Goal: Task Accomplishment & Management: Manage account settings

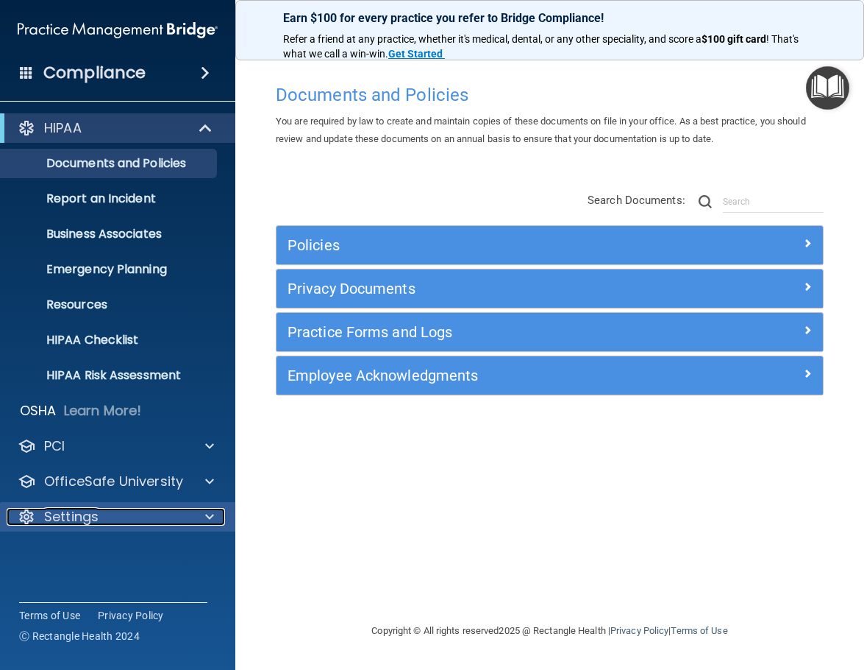
click at [85, 509] on p "Settings" at bounding box center [71, 517] width 54 height 18
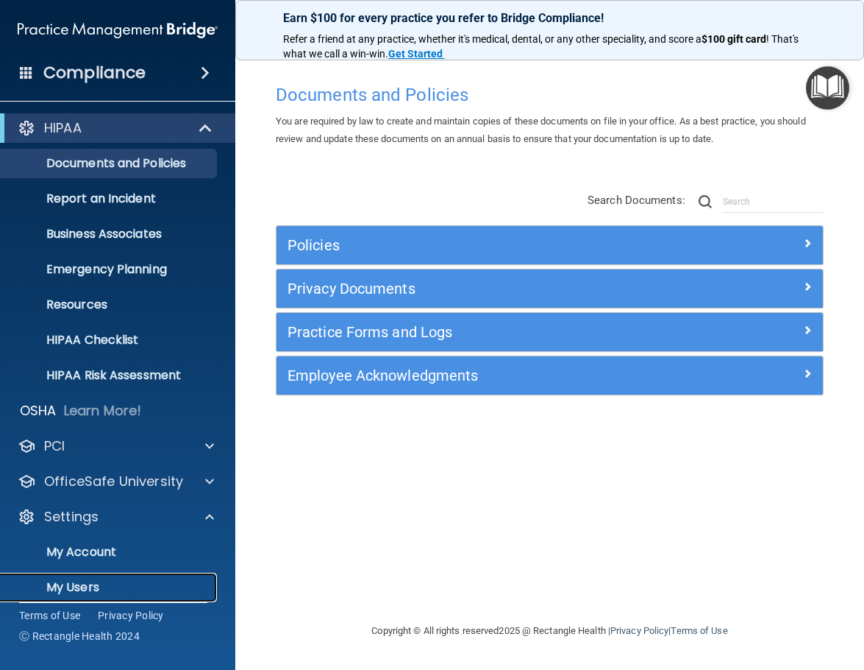
click at [82, 584] on p "My Users" at bounding box center [110, 587] width 201 height 15
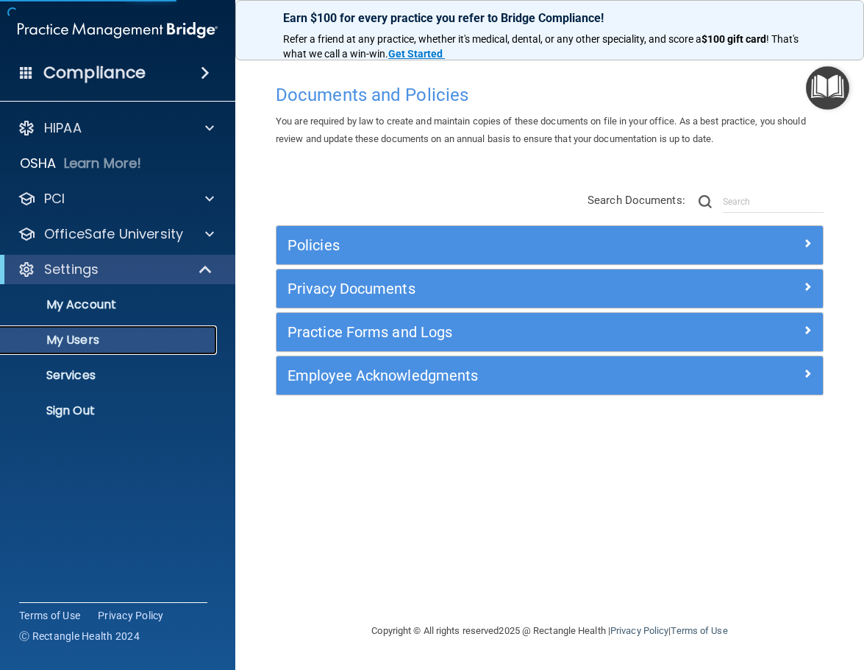
select select "20"
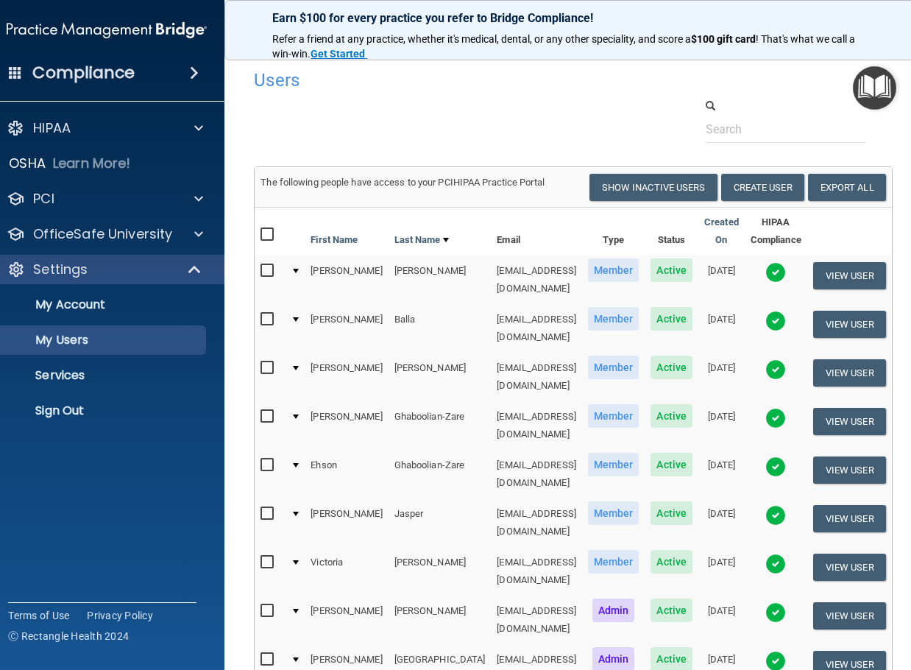
click at [260, 313] on input "checkbox" at bounding box center [268, 319] width 17 height 12
checkbox input "true"
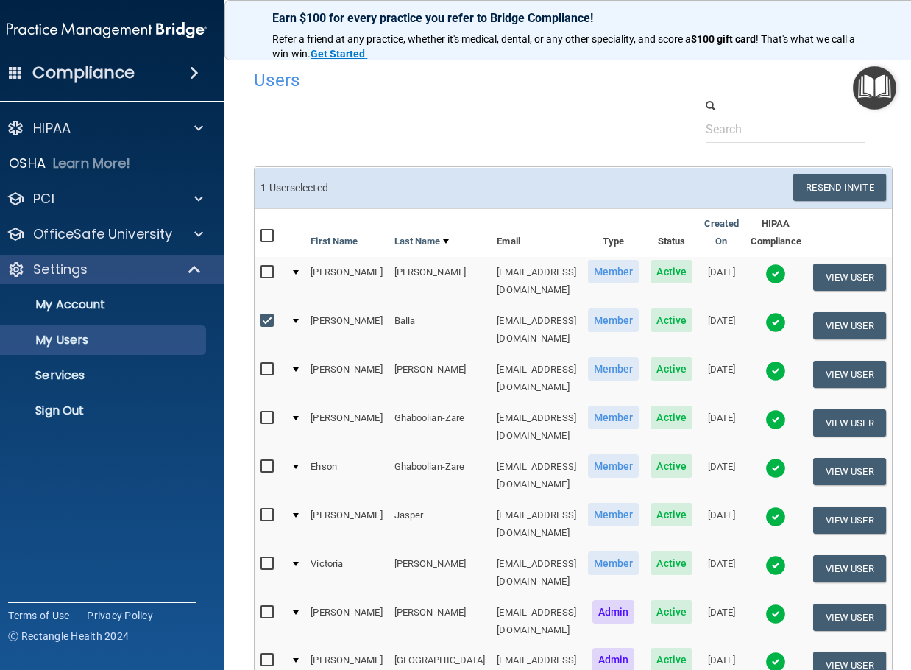
click at [293, 319] on div at bounding box center [296, 321] width 6 height 4
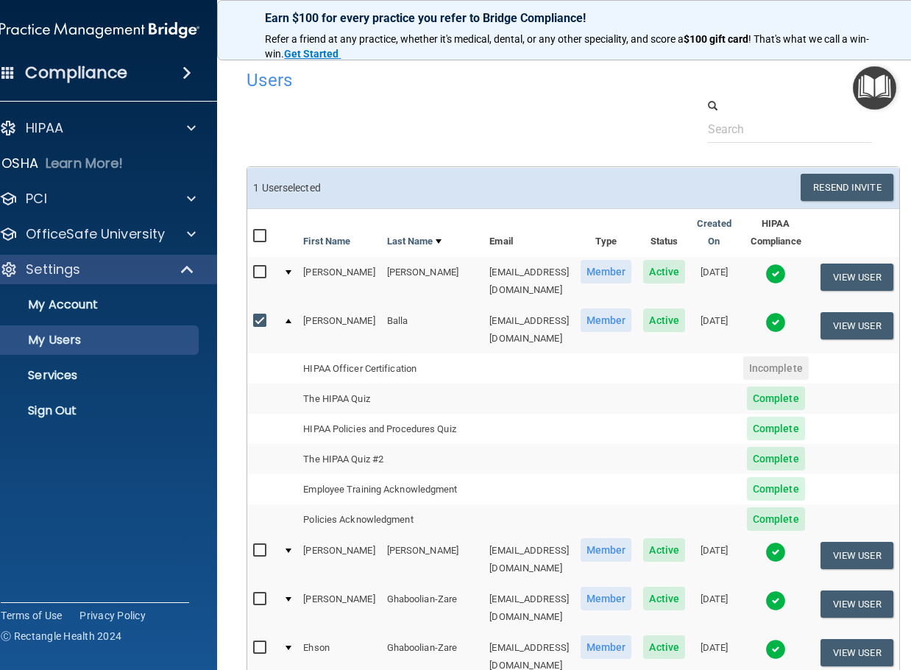
click at [283, 312] on td at bounding box center [287, 329] width 20 height 48
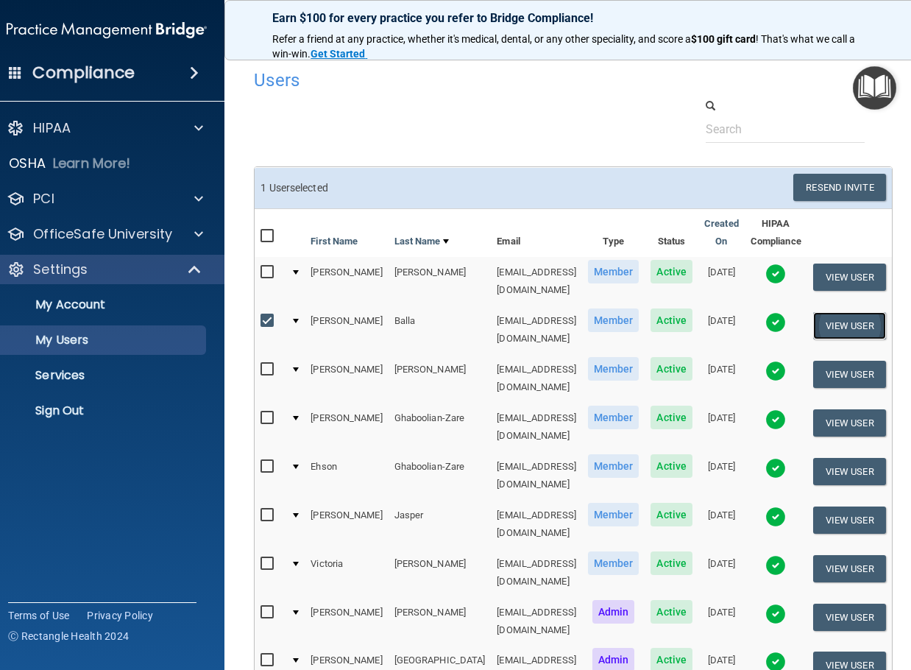
click at [847, 315] on button "View User" at bounding box center [849, 325] width 73 height 27
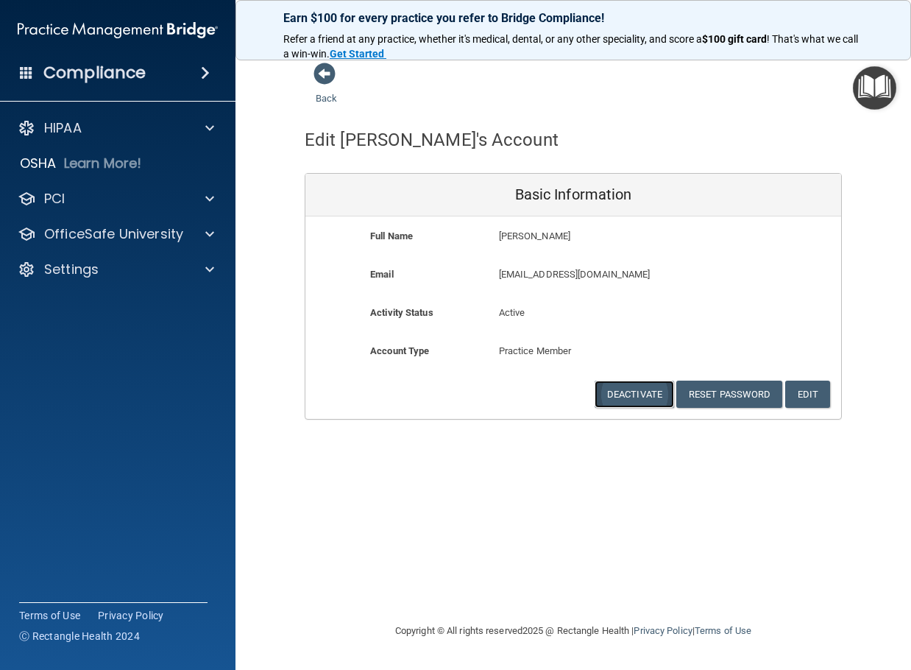
click at [626, 395] on button "Deactivate" at bounding box center [633, 393] width 79 height 27
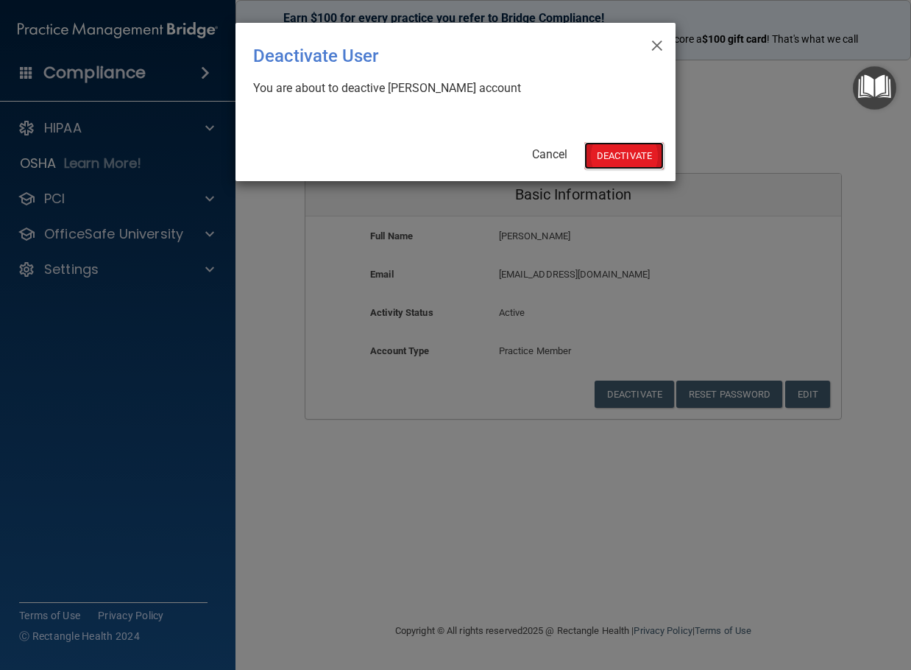
click at [626, 158] on button "Deactivate" at bounding box center [623, 155] width 79 height 27
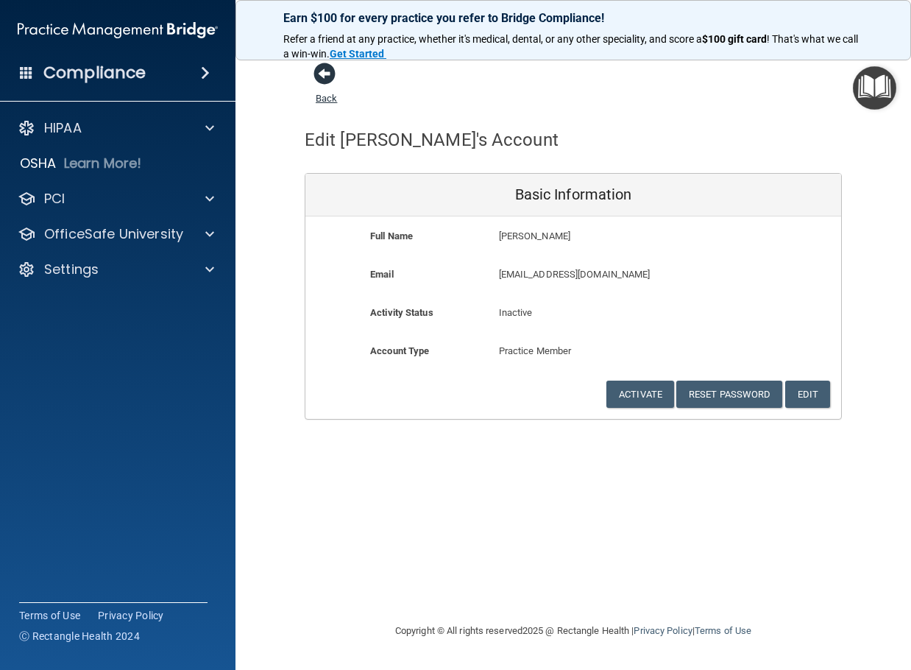
click at [324, 72] on span at bounding box center [324, 74] width 22 height 22
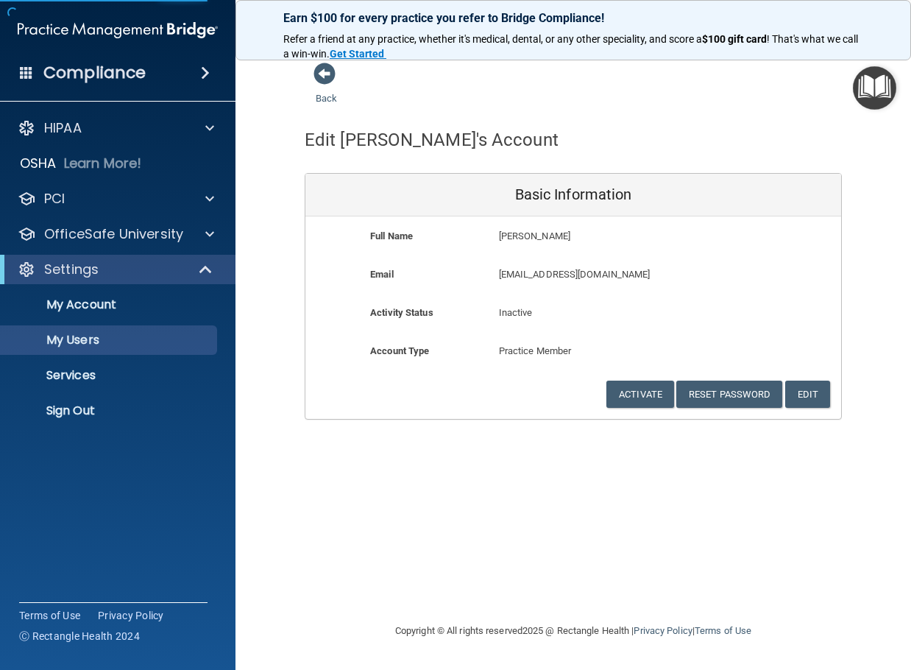
select select "20"
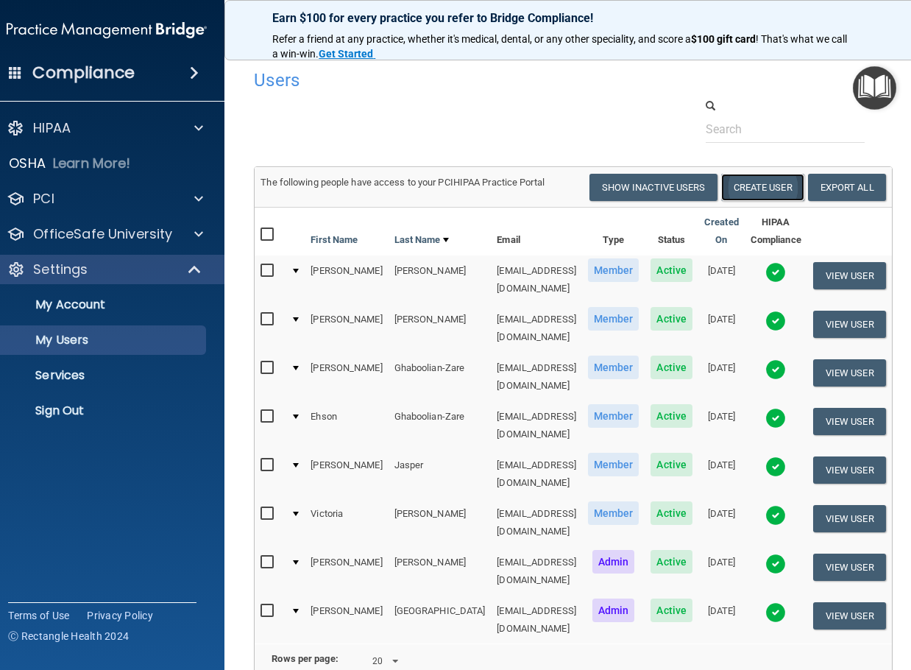
click at [781, 192] on button "Create User" at bounding box center [762, 187] width 83 height 27
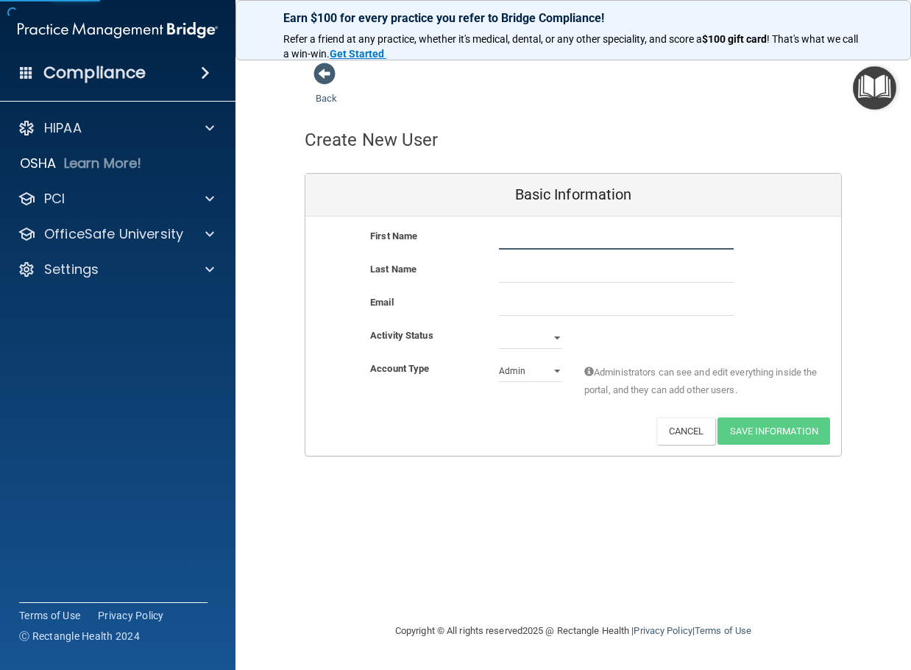
click at [545, 244] on input "text" at bounding box center [616, 238] width 235 height 22
type input "KeeLeigh"
type input "Abshire"
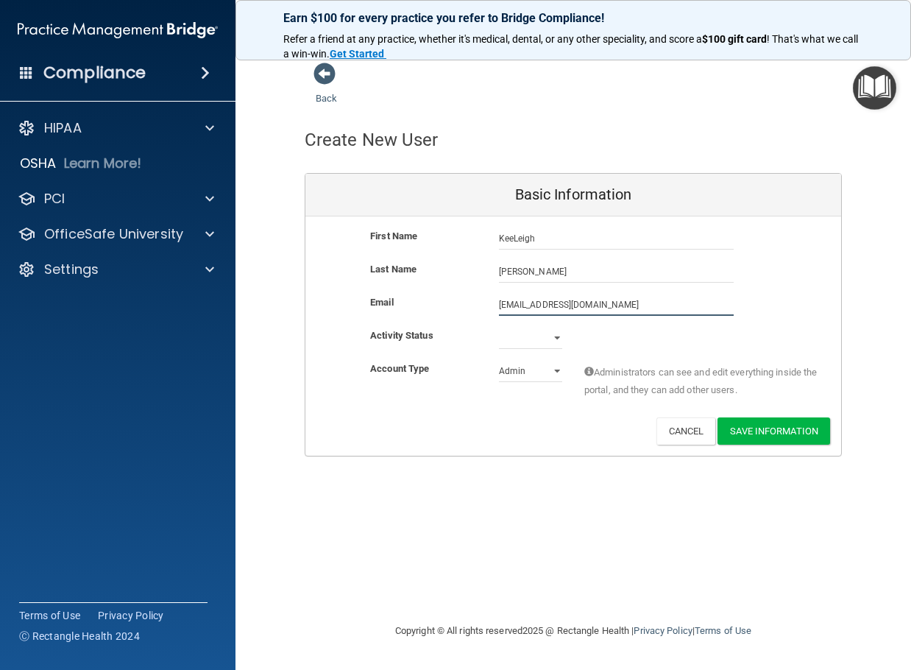
type input "keeleigh2283@gmail.com"
click at [553, 338] on select "Active Inactive" at bounding box center [530, 338] width 63 height 22
select select "active"
click at [499, 327] on select "Active Inactive" at bounding box center [530, 338] width 63 height 22
click at [542, 374] on select "Admin Member" at bounding box center [530, 371] width 63 height 22
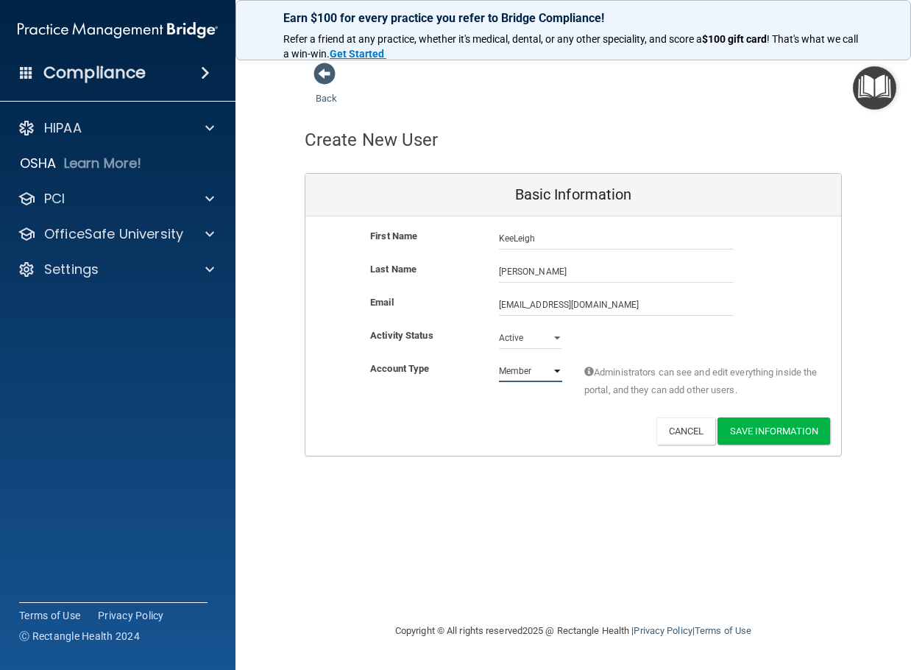
click at [499, 360] on select "Admin Member" at bounding box center [530, 371] width 63 height 22
click at [555, 371] on select "Admin Member" at bounding box center [530, 371] width 63 height 22
click at [499, 360] on select "Admin Member" at bounding box center [530, 371] width 63 height 22
click at [547, 367] on select "Admin Member" at bounding box center [530, 371] width 63 height 22
select select "practice_member"
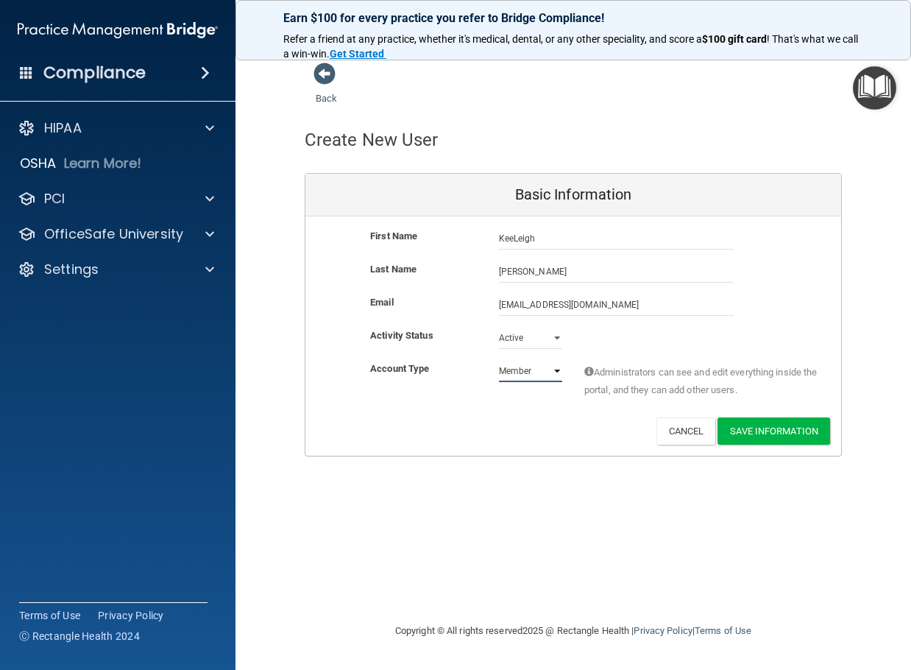
click at [499, 360] on select "Admin Member" at bounding box center [530, 371] width 63 height 22
click at [794, 421] on button "Save Information" at bounding box center [773, 430] width 113 height 27
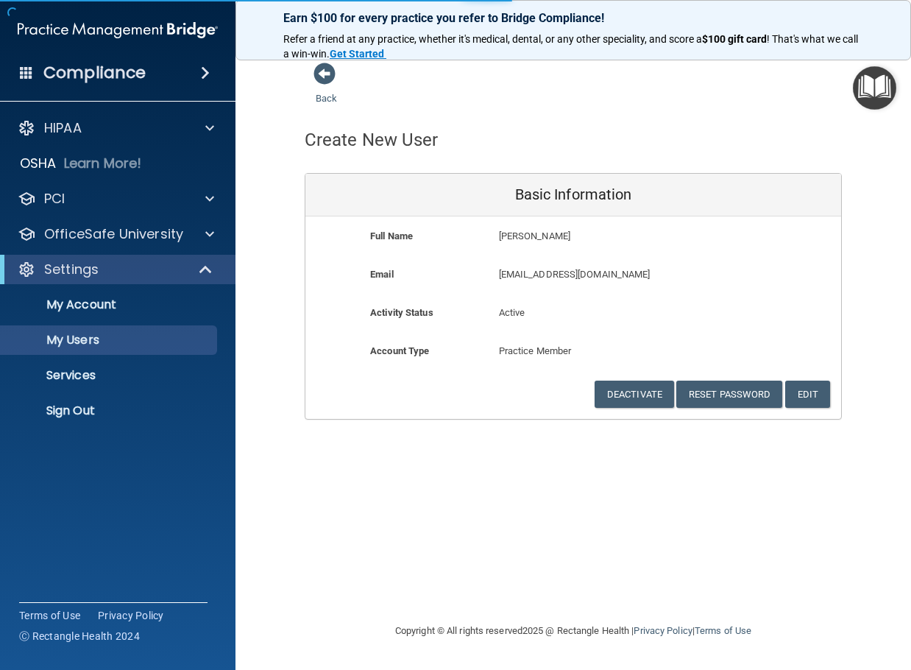
select select "20"
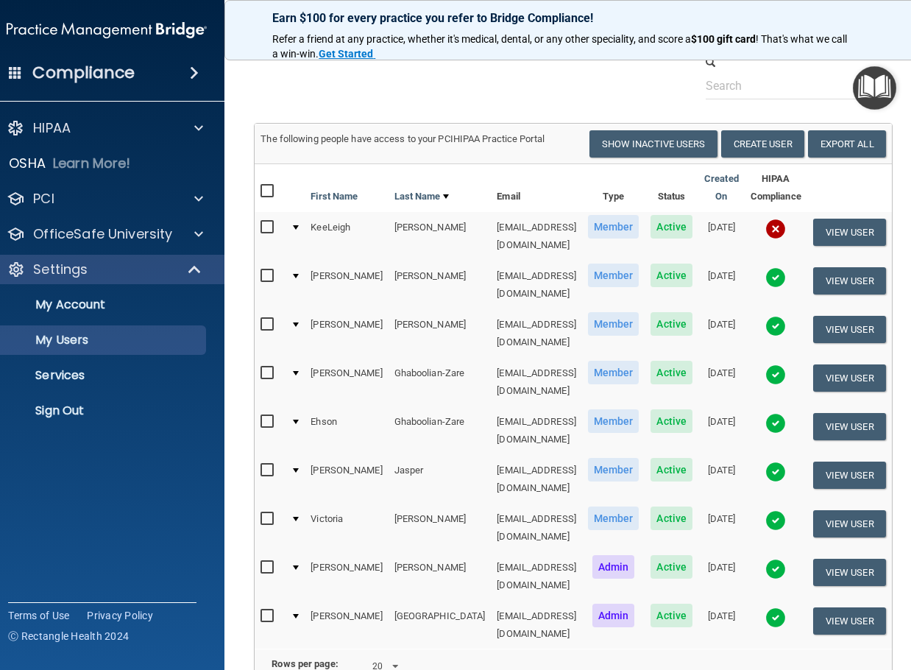
scroll to position [147, 0]
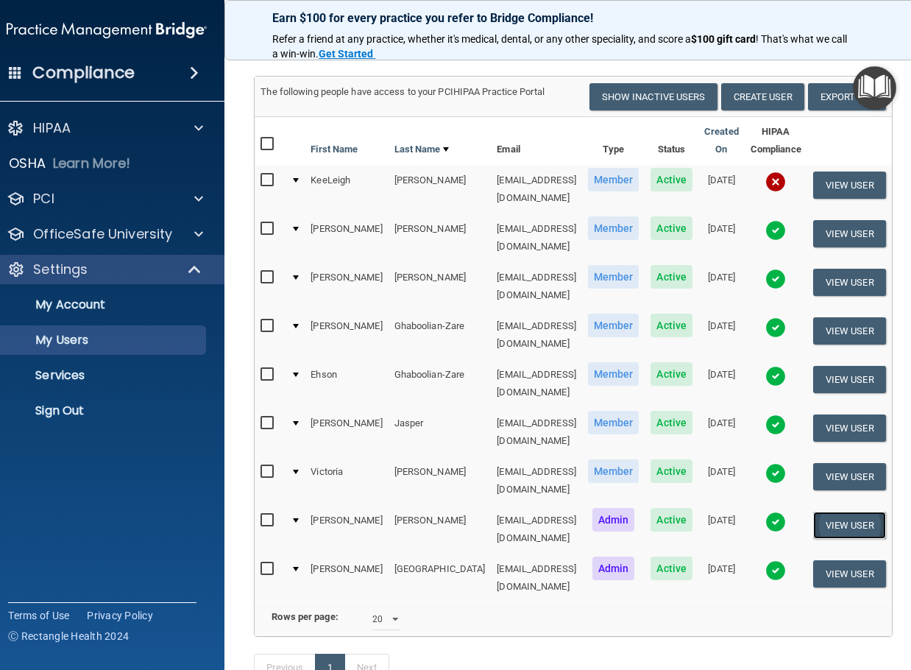
click at [863, 511] on button "View User" at bounding box center [849, 524] width 73 height 27
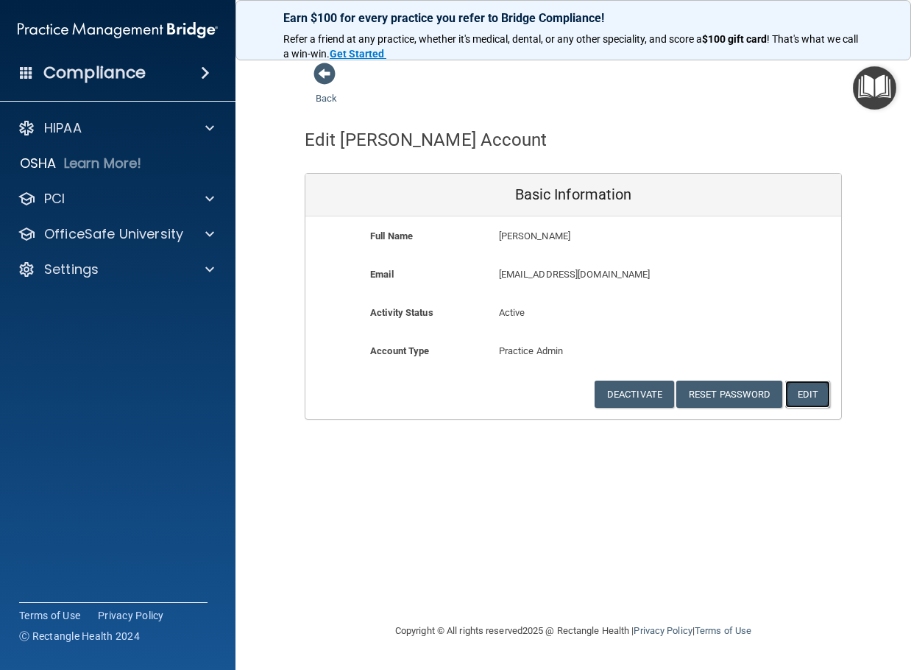
click at [811, 397] on button "Edit" at bounding box center [807, 393] width 45 height 27
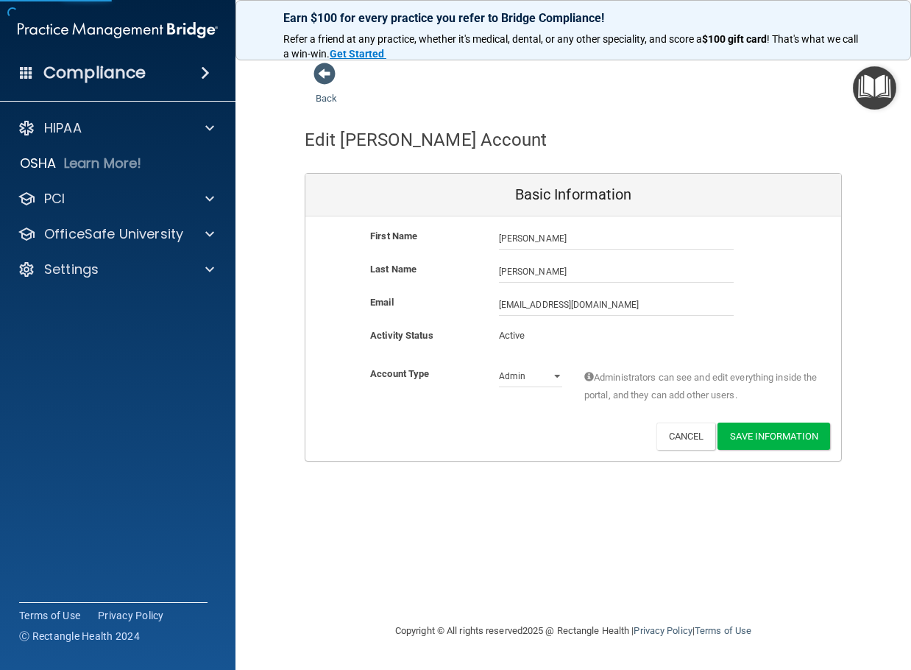
click at [564, 377] on div "Admin Member" at bounding box center [530, 376] width 85 height 22
click at [558, 376] on select "Admin Member" at bounding box center [530, 376] width 63 height 22
select select "practice_member"
click at [499, 365] on select "Admin Member" at bounding box center [530, 376] width 63 height 22
click at [775, 438] on button "Save Information" at bounding box center [773, 435] width 113 height 27
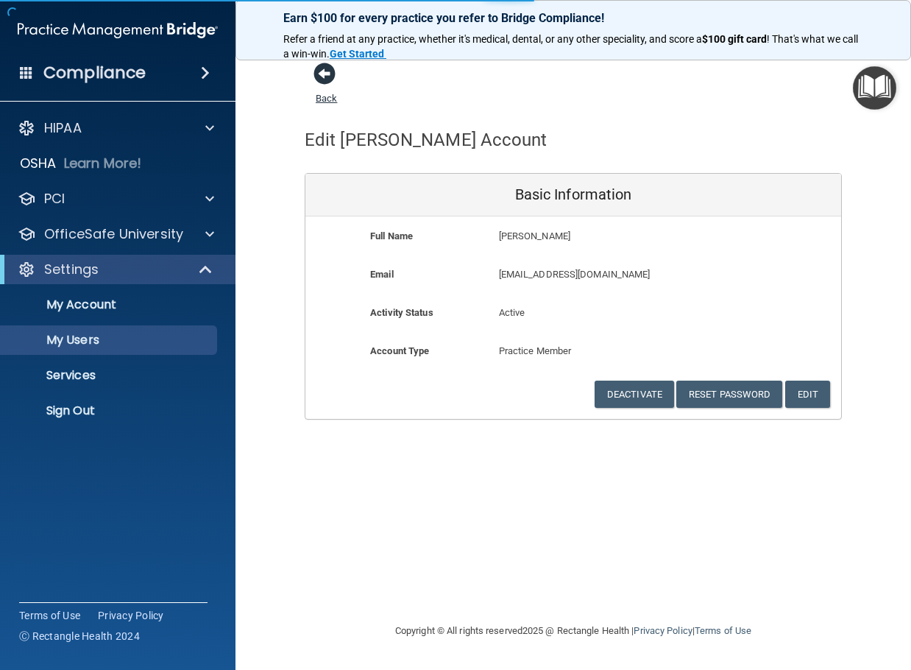
select select "20"
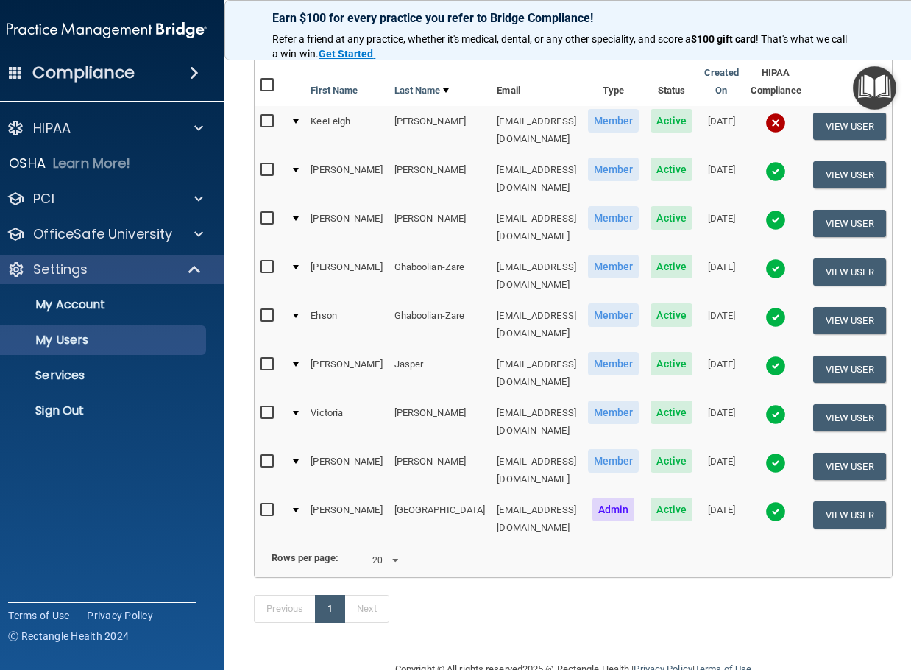
scroll to position [132, 0]
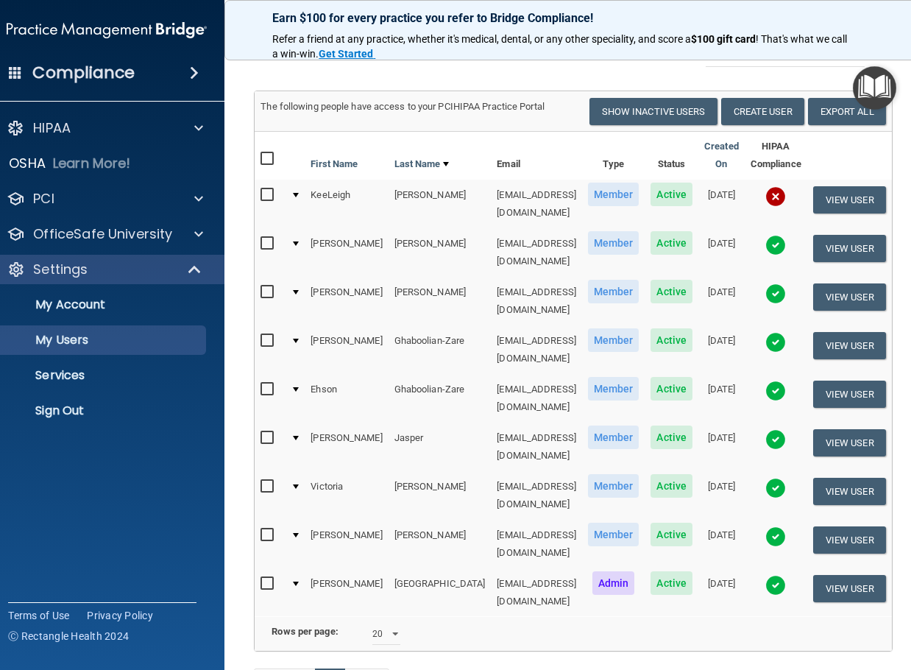
click at [293, 533] on div at bounding box center [296, 535] width 6 height 4
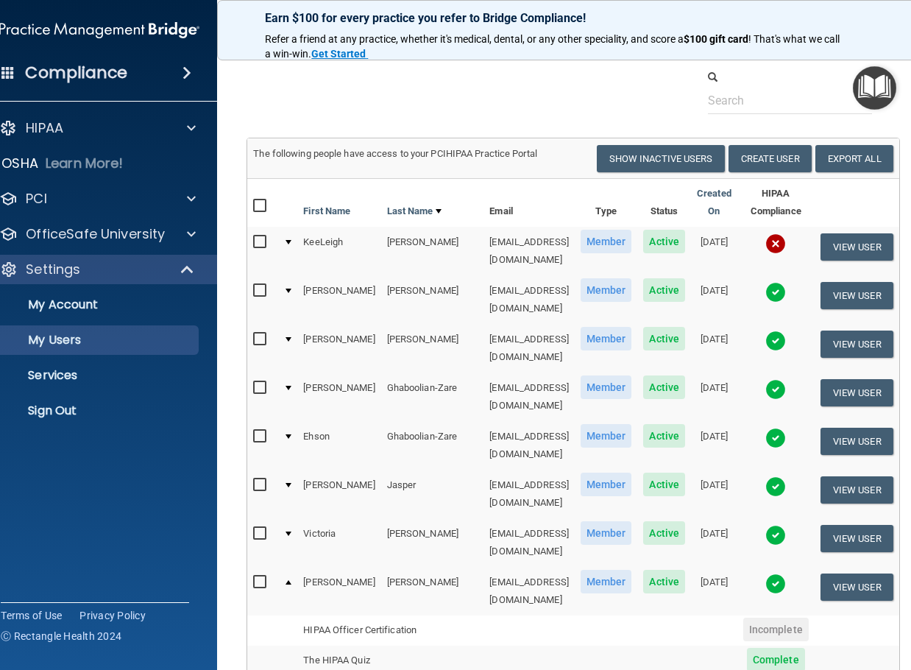
scroll to position [59, 0]
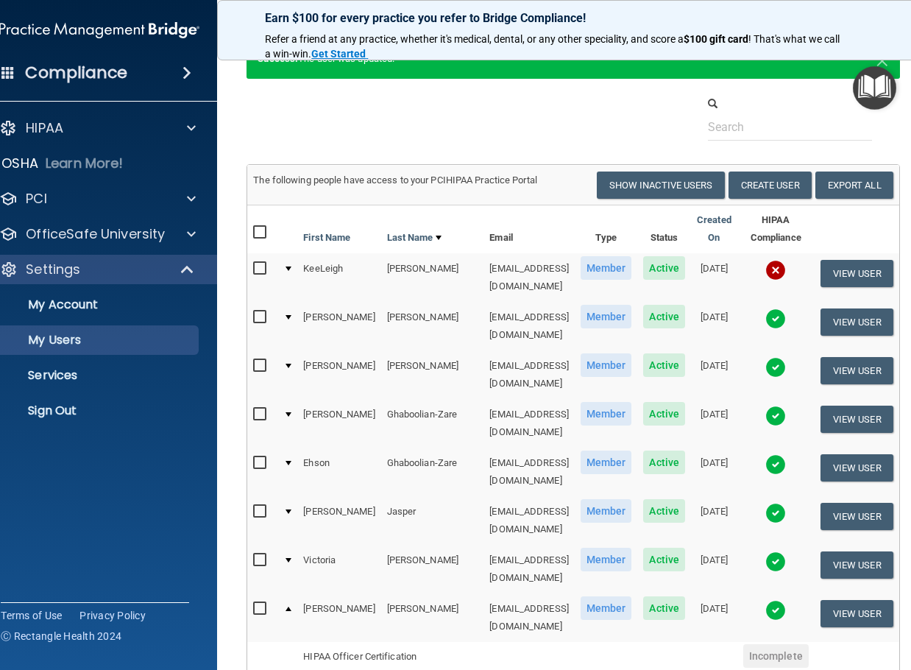
click at [285, 606] on div at bounding box center [288, 608] width 6 height 4
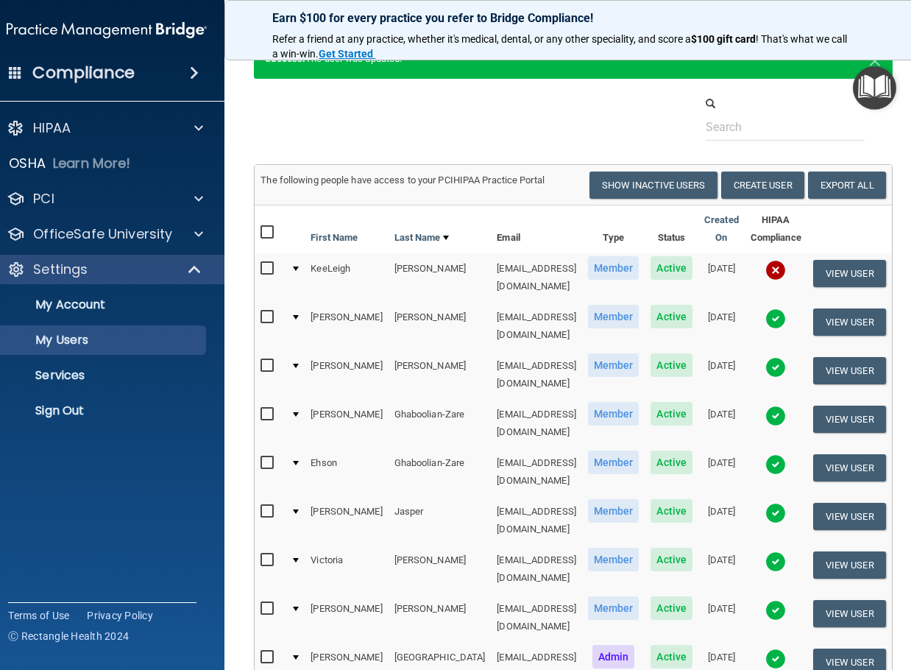
scroll to position [0, 0]
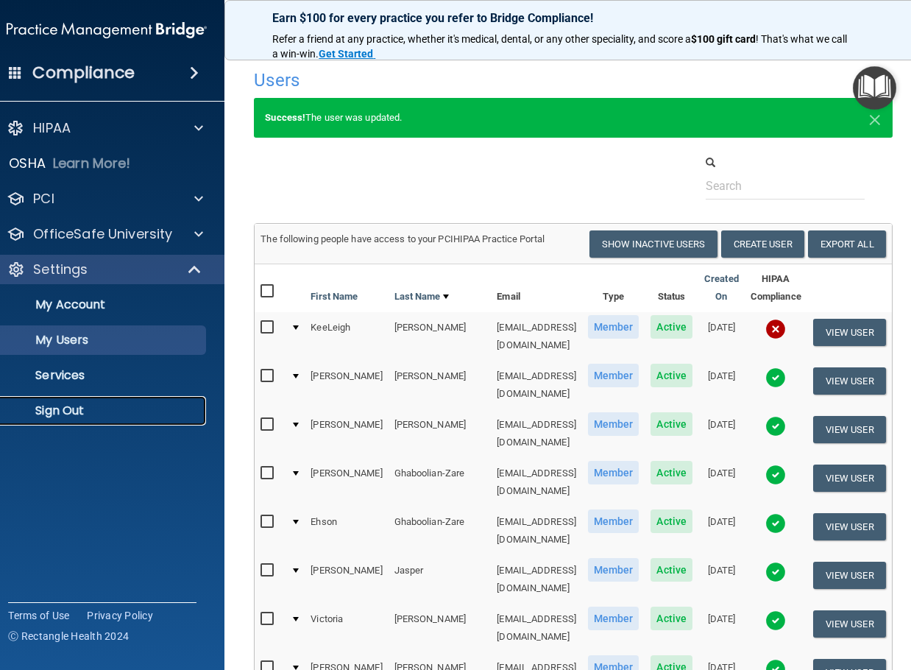
click at [73, 412] on p "Sign Out" at bounding box center [99, 410] width 201 height 15
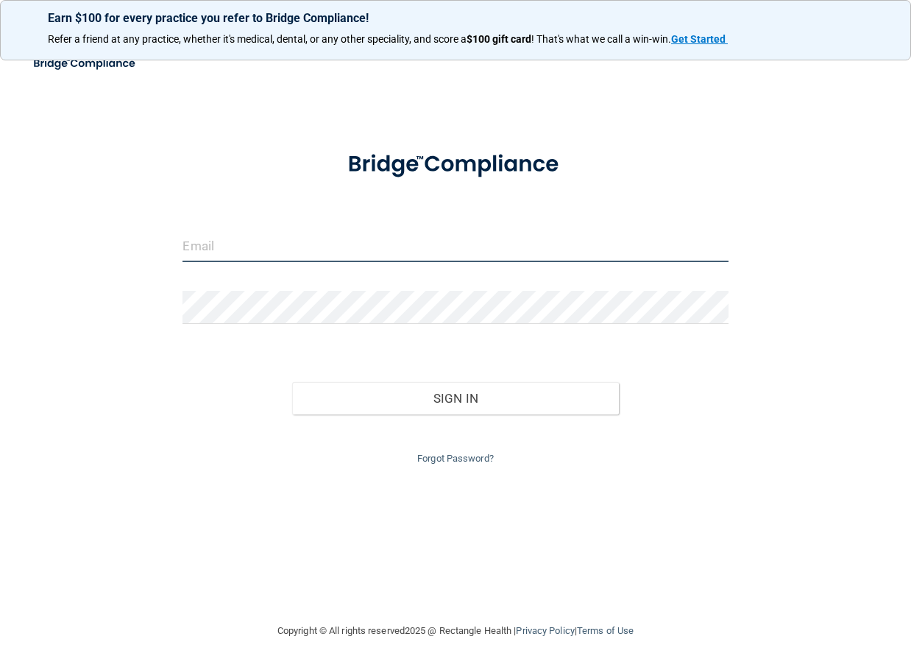
type input "[EMAIL_ADDRESS][DOMAIN_NAME]"
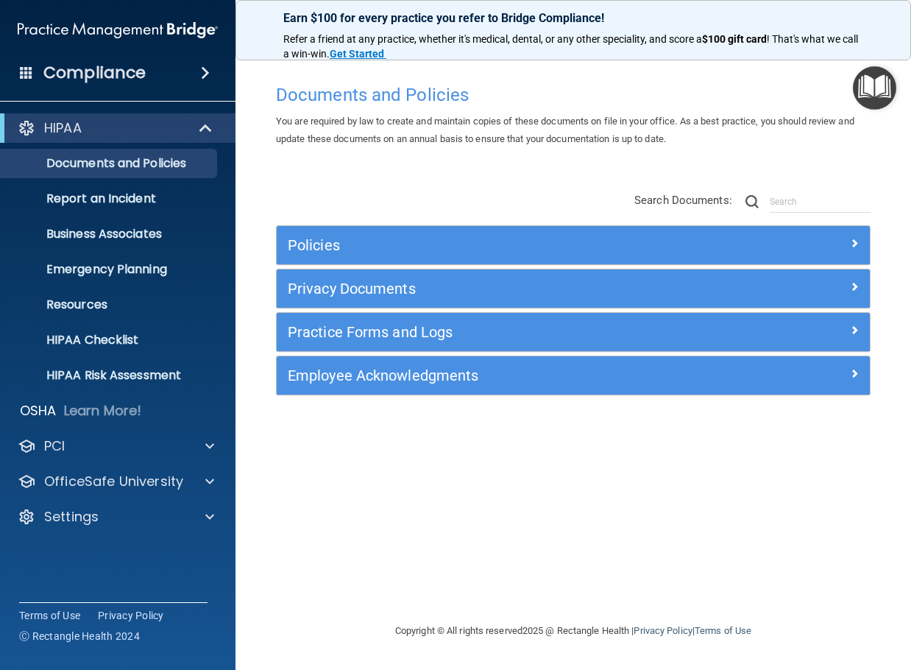
click at [782, 79] on div "Documents and Policies" at bounding box center [573, 95] width 617 height 36
click at [181, 528] on div "Settings" at bounding box center [118, 516] width 236 height 29
click at [213, 508] on span at bounding box center [209, 517] width 9 height 18
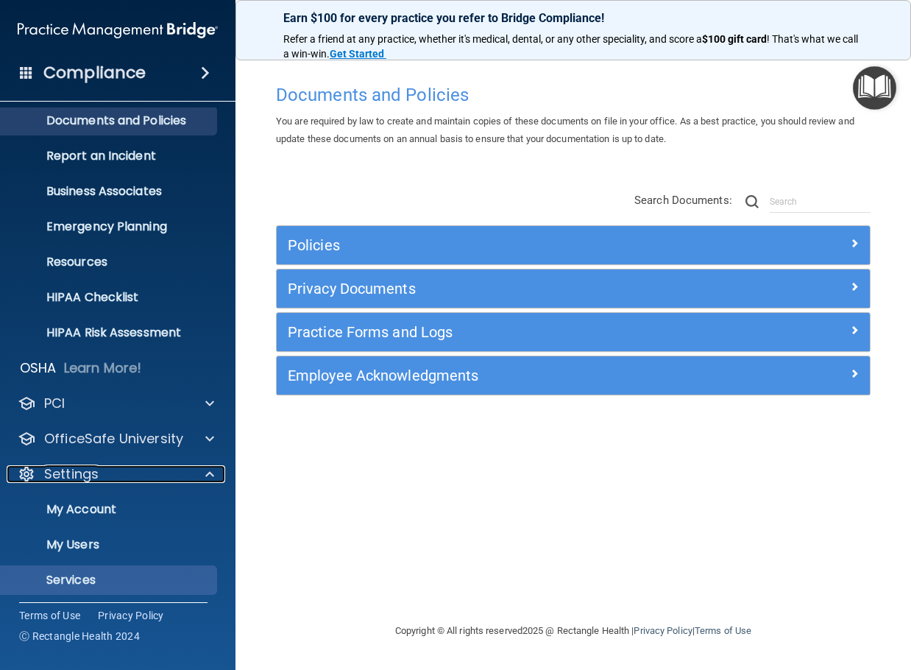
scroll to position [82, 0]
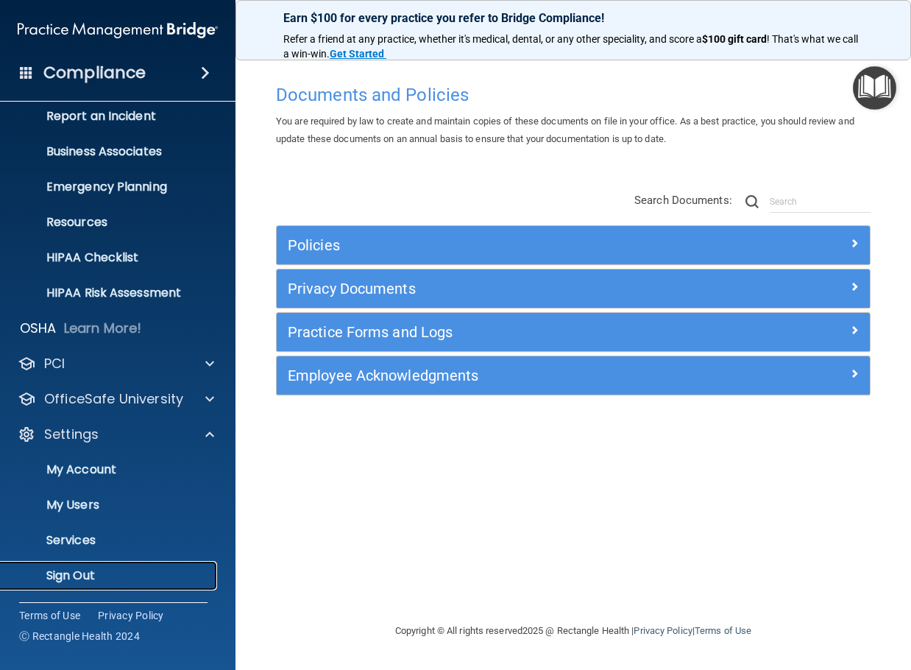
click at [71, 568] on p "Sign Out" at bounding box center [110, 575] width 201 height 15
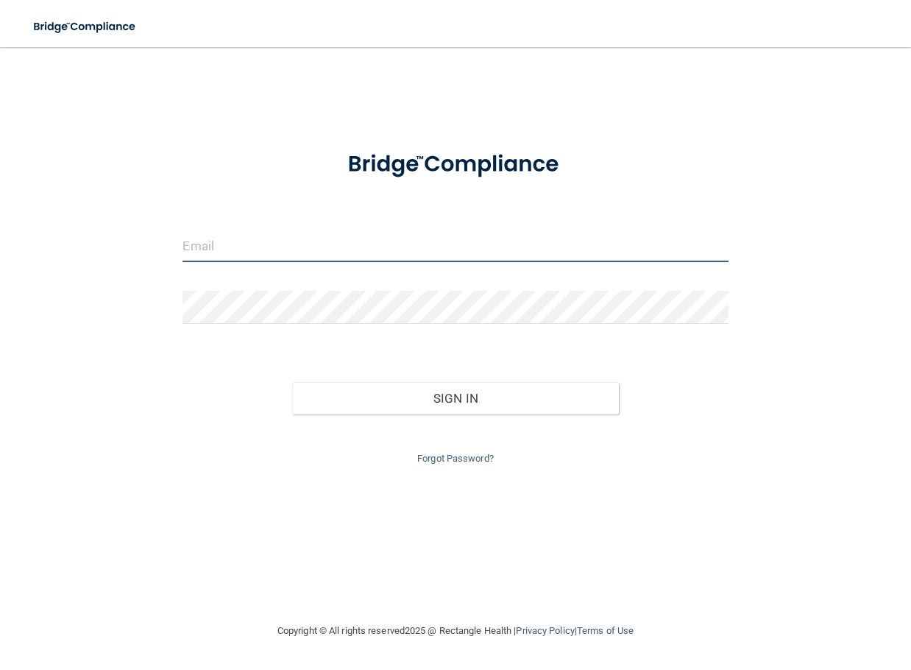
type input "[EMAIL_ADDRESS][DOMAIN_NAME]"
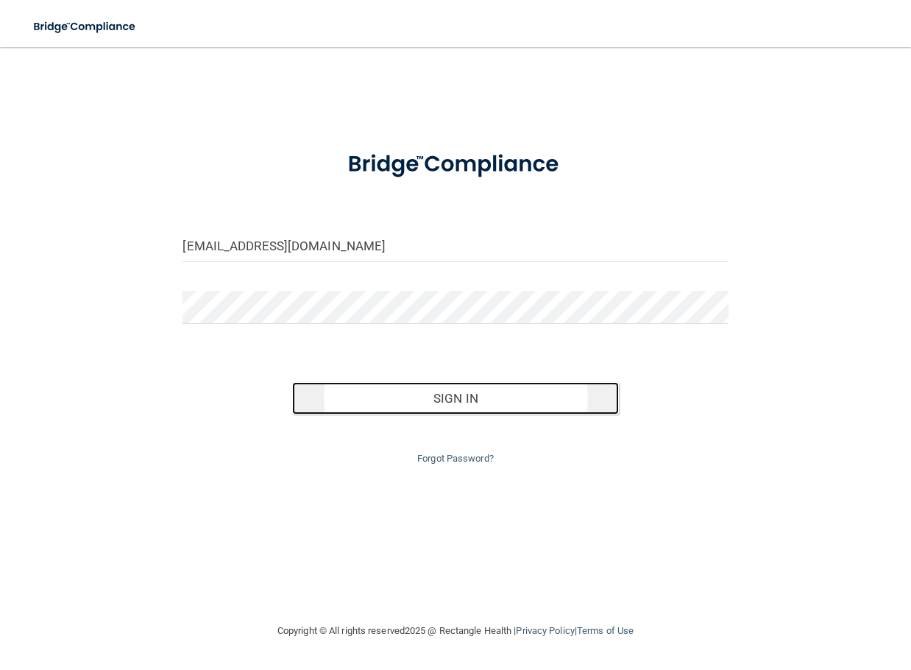
click at [577, 402] on button "Sign In" at bounding box center [455, 398] width 327 height 32
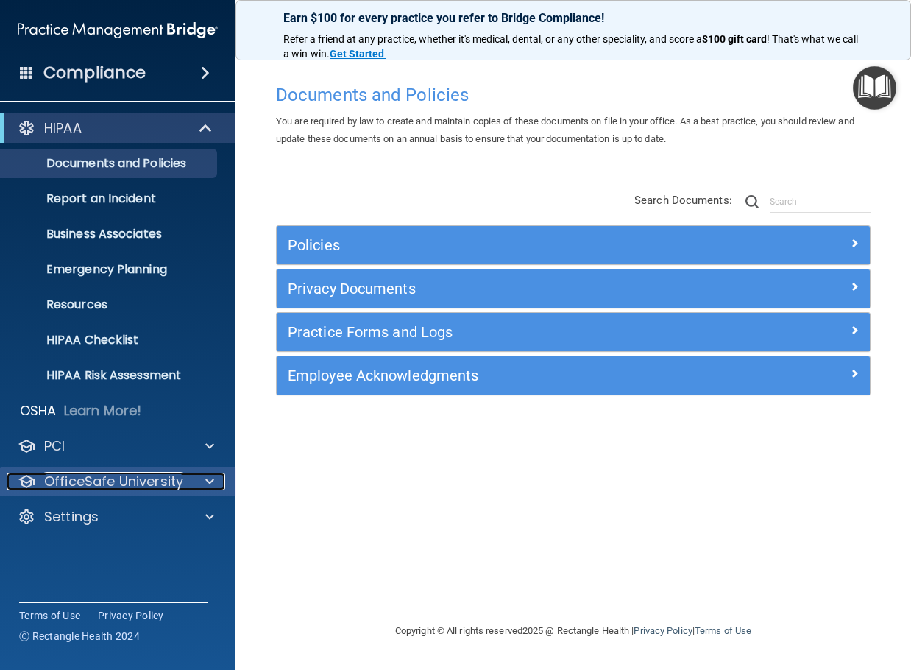
click at [214, 479] on div at bounding box center [207, 481] width 37 height 18
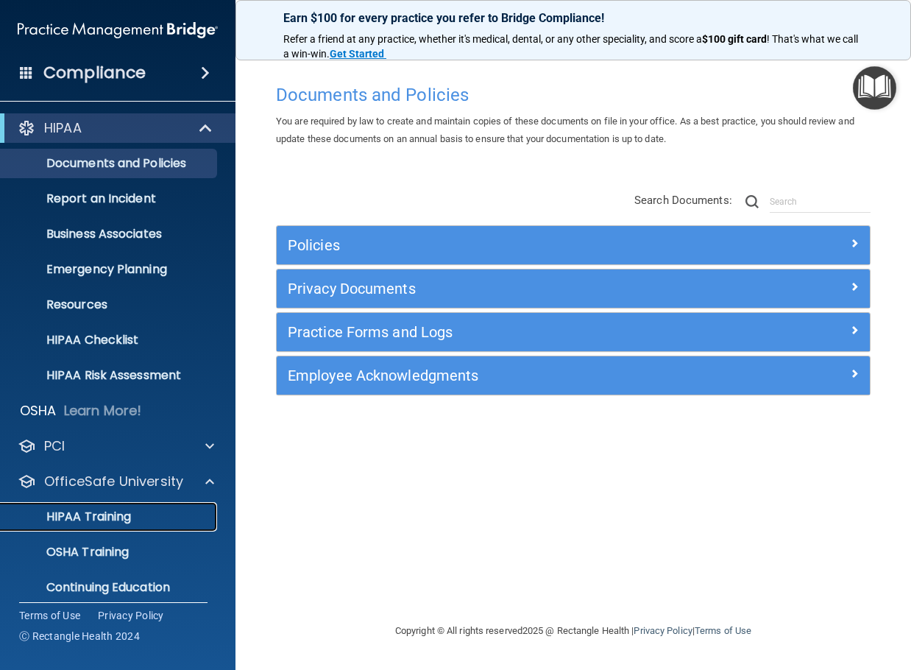
click at [107, 517] on p "HIPAA Training" at bounding box center [70, 516] width 121 height 15
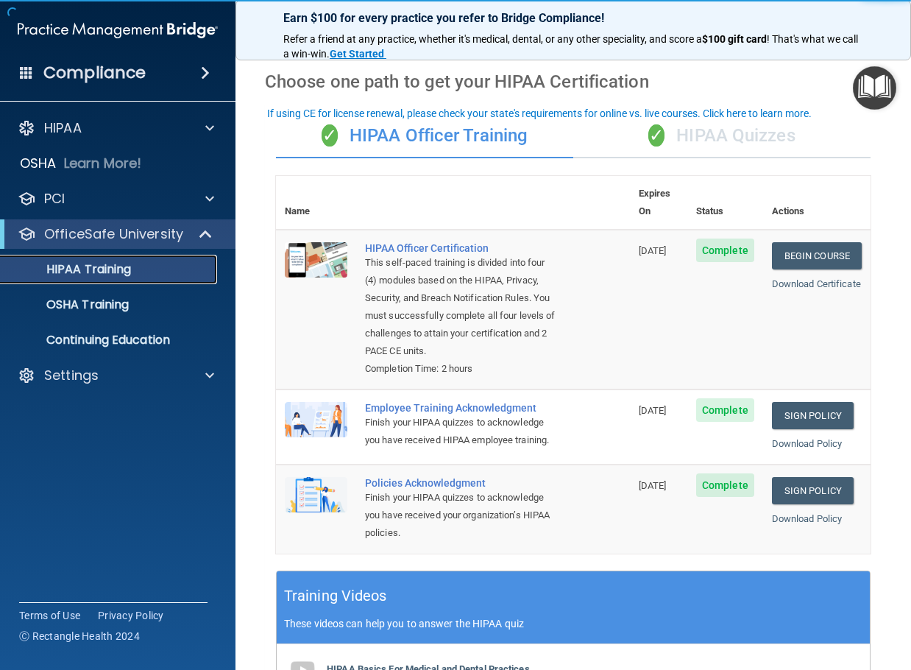
scroll to position [74, 0]
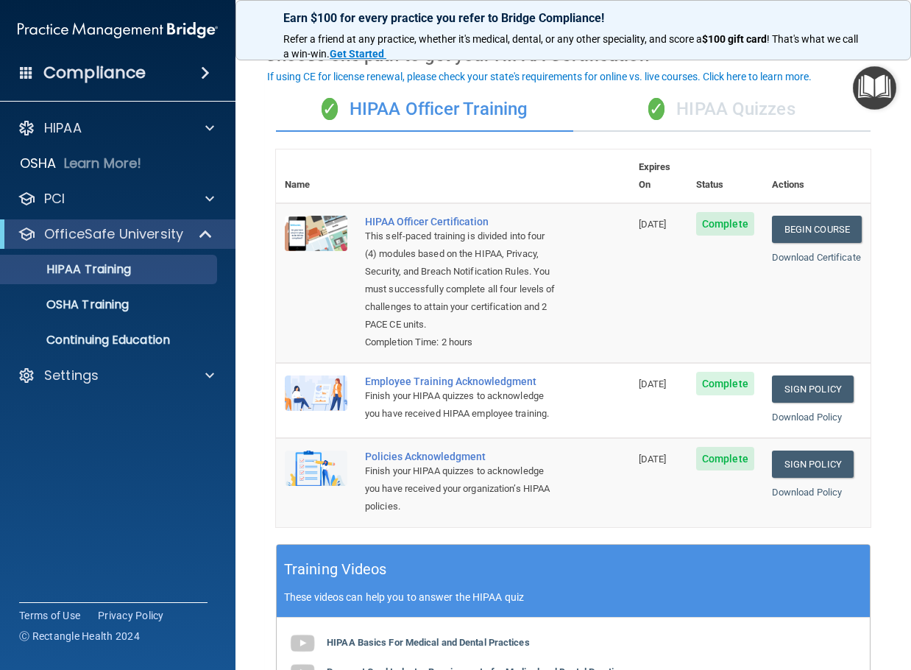
click at [765, 106] on div "✓ HIPAA Quizzes" at bounding box center [721, 110] width 297 height 44
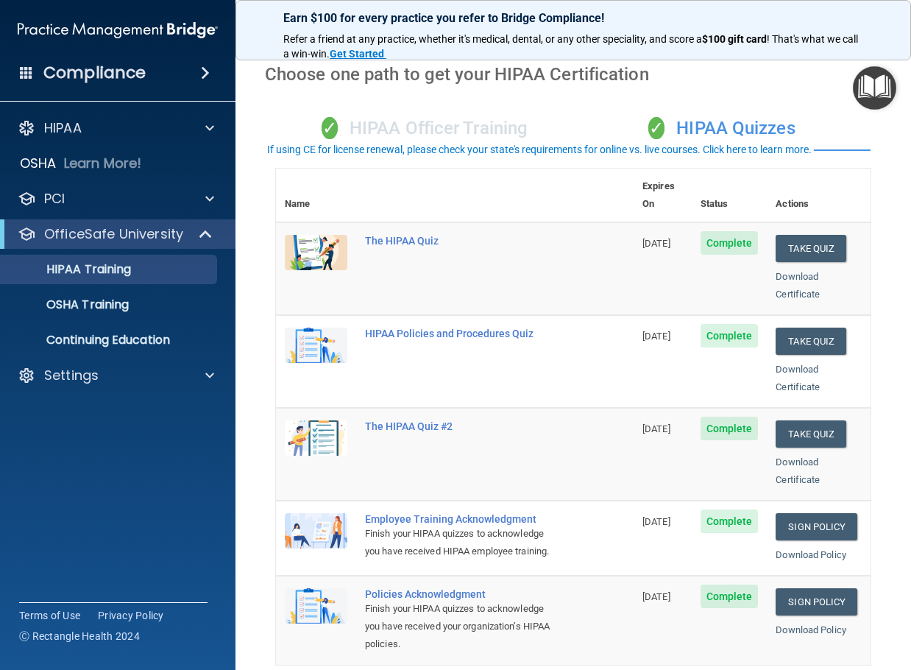
scroll to position [0, 0]
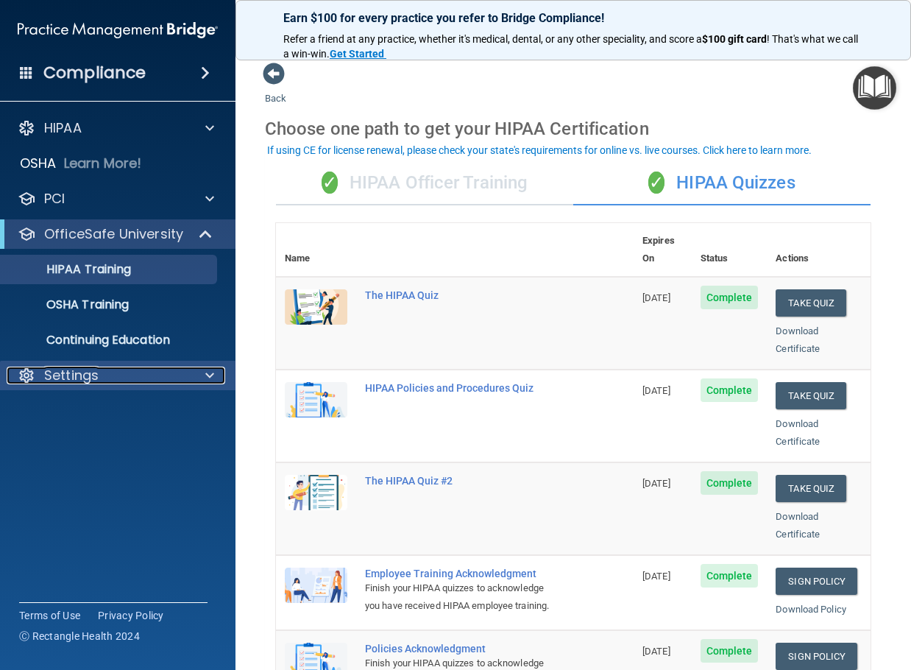
click at [189, 380] on div at bounding box center [207, 375] width 37 height 18
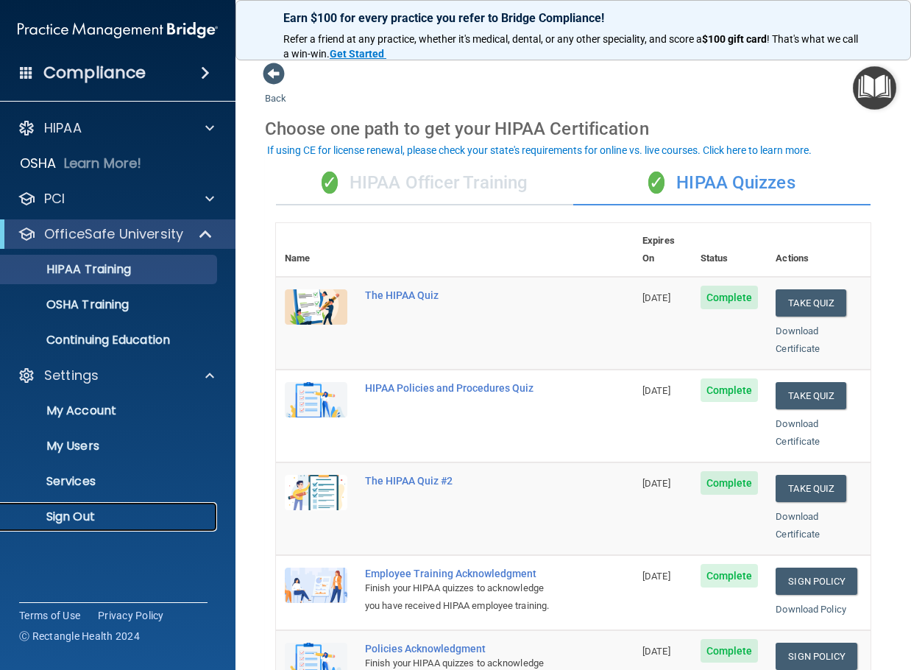
click at [130, 508] on link "Sign Out" at bounding box center [101, 516] width 232 height 29
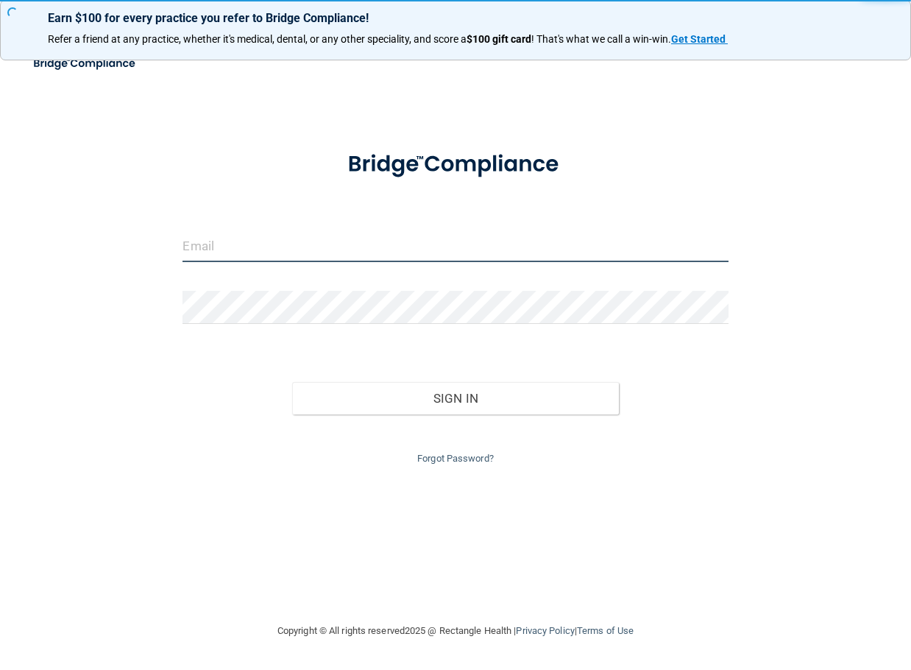
type input "[EMAIL_ADDRESS][DOMAIN_NAME]"
